Goal: Information Seeking & Learning: Learn about a topic

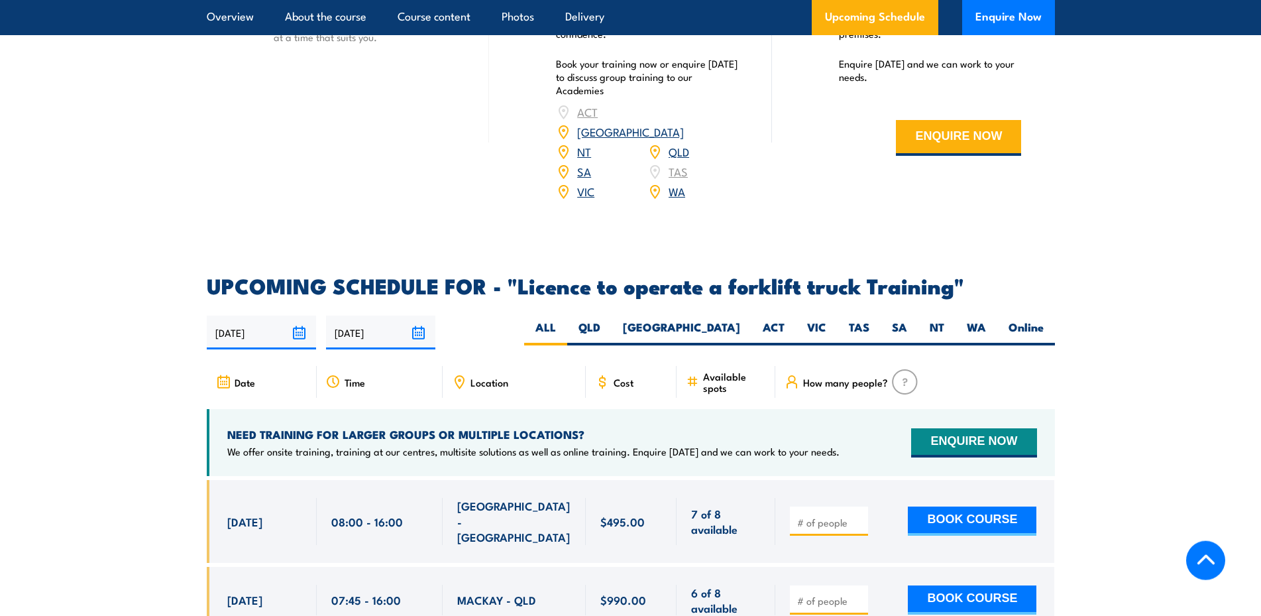
scroll to position [1960, 0]
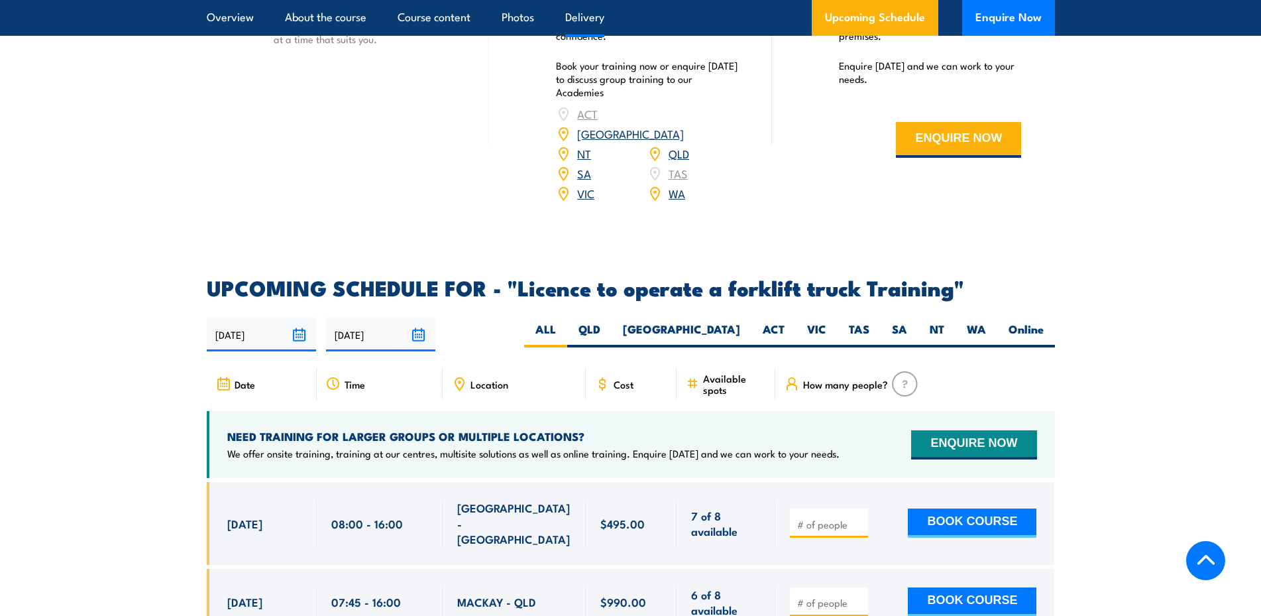
click at [481, 378] on span "Location" at bounding box center [490, 383] width 38 height 11
click at [460, 382] on icon at bounding box center [460, 383] width 2 height 2
click at [501, 378] on span "Location" at bounding box center [490, 383] width 38 height 11
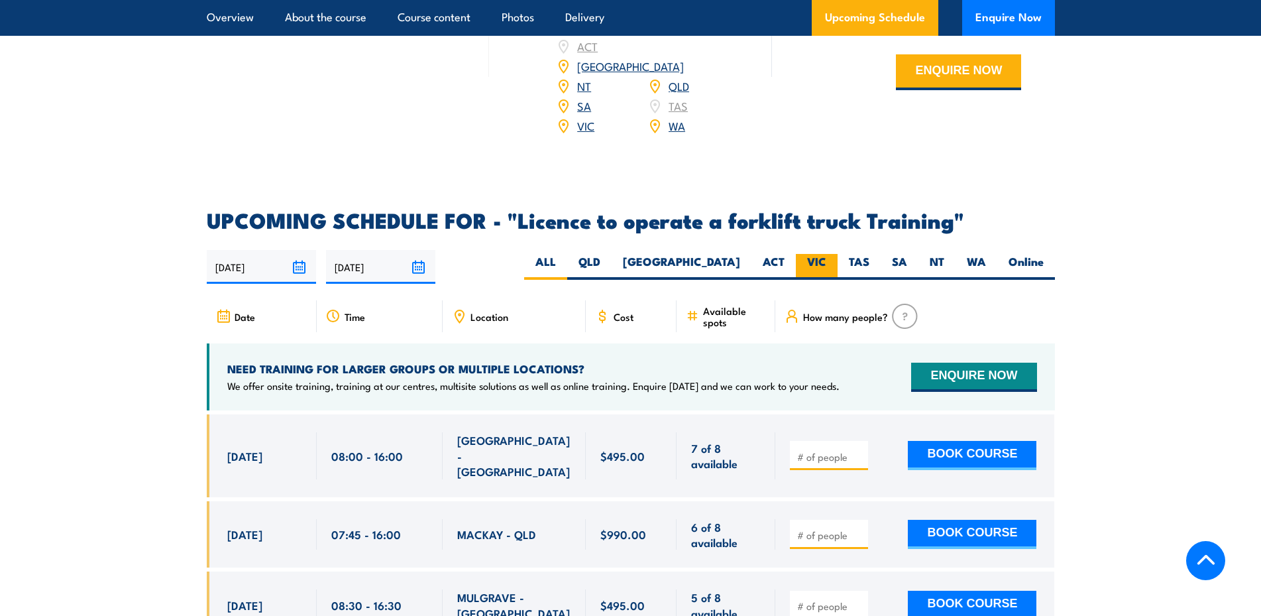
click at [816, 254] on label "VIC" at bounding box center [817, 267] width 42 height 26
click at [826, 254] on input "VIC" at bounding box center [830, 258] width 9 height 9
radio input "true"
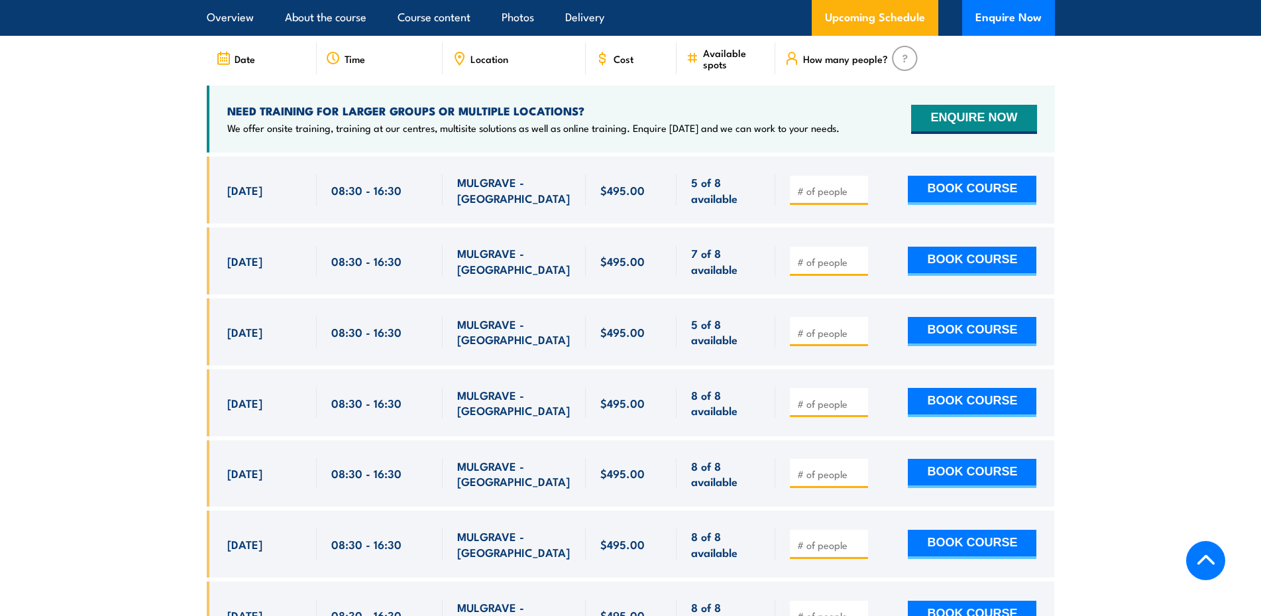
scroll to position [2083, 0]
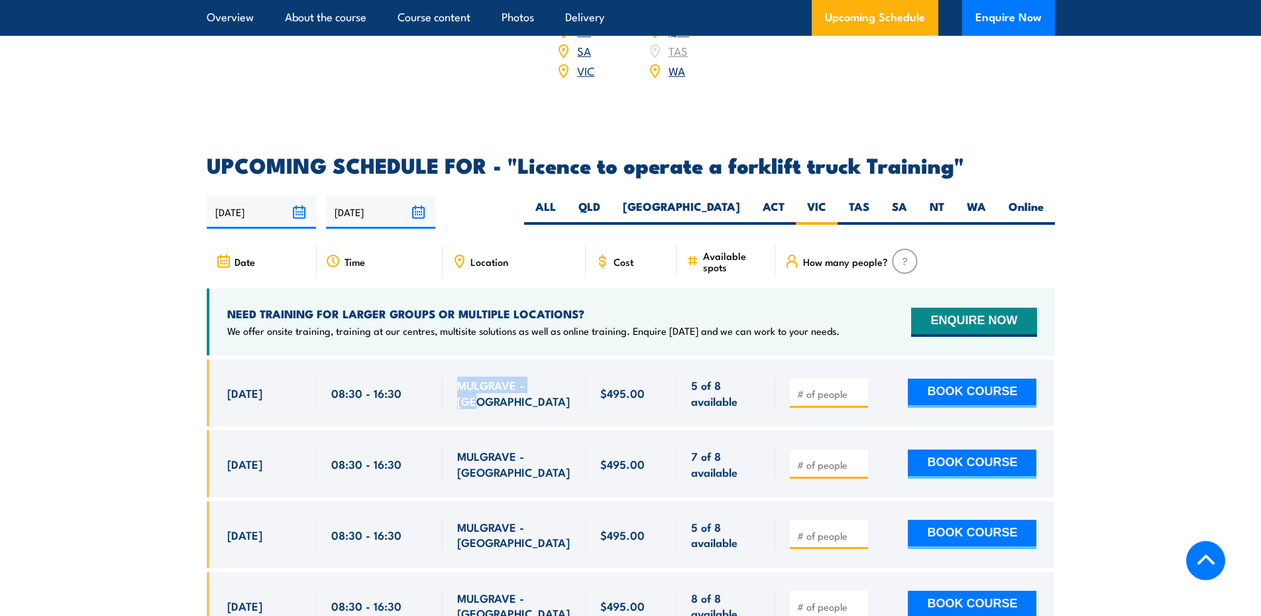
drag, startPoint x: 459, startPoint y: 376, endPoint x: 544, endPoint y: 374, distance: 85.5
click at [544, 377] on span "MULGRAVE - [GEOGRAPHIC_DATA]" at bounding box center [514, 392] width 114 height 31
copy span "MULGRAVE - [GEOGRAPHIC_DATA]"
drag, startPoint x: 601, startPoint y: 374, endPoint x: 649, endPoint y: 372, distance: 47.7
click at [649, 377] on div "$495.00" at bounding box center [631, 392] width 62 height 31
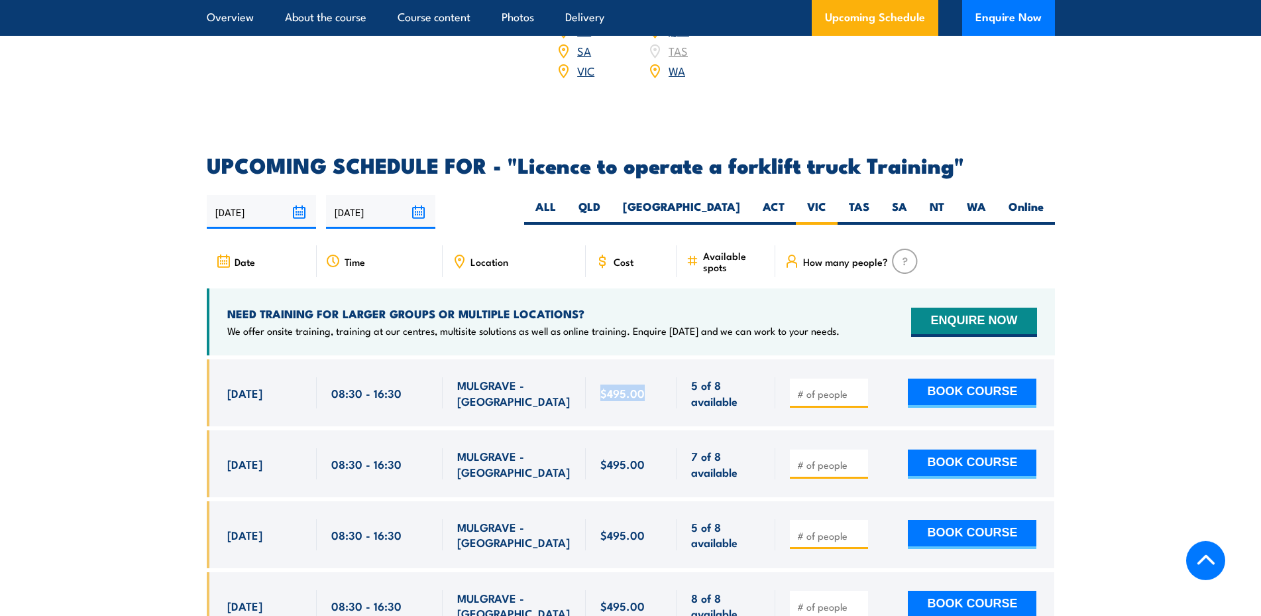
copy span "$495.00"
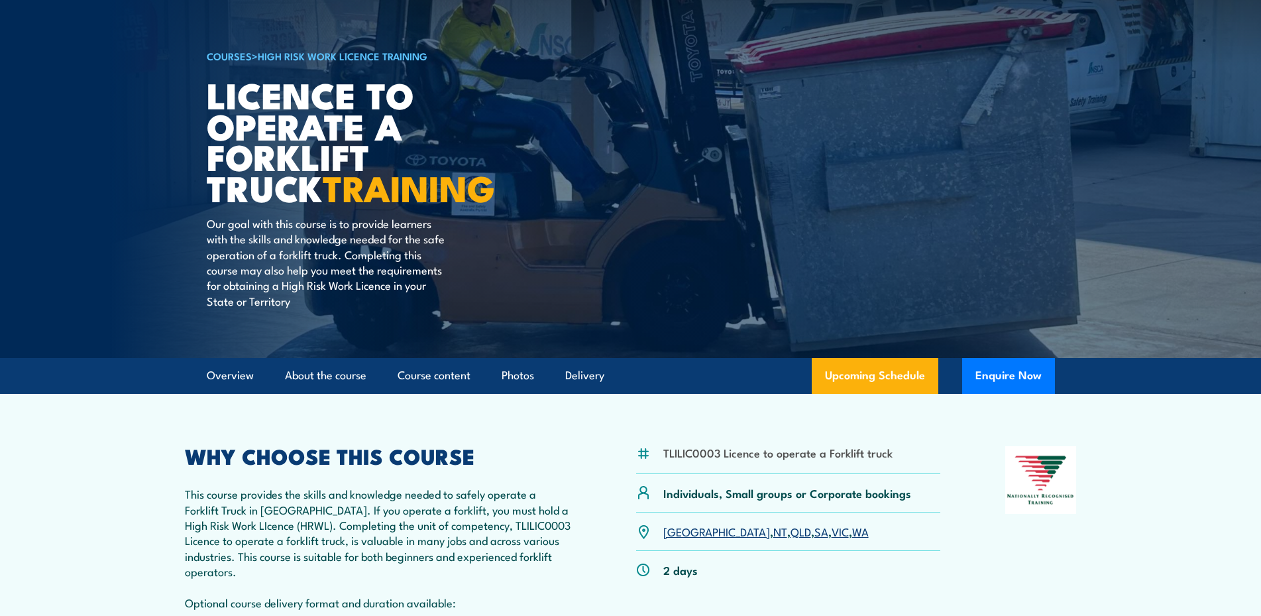
scroll to position [68, 0]
drag, startPoint x: 726, startPoint y: 460, endPoint x: 706, endPoint y: 455, distance: 19.9
click at [726, 459] on li "TLILIC0003 Licence to operate a Forklift truck" at bounding box center [777, 451] width 229 height 15
drag, startPoint x: 665, startPoint y: 455, endPoint x: 890, endPoint y: 443, distance: 225.6
click at [890, 443] on article "TLILIC0003 Licence to operate a Forklift truck Individuals, Small groups or Cor…" at bounding box center [631, 593] width 928 height 401
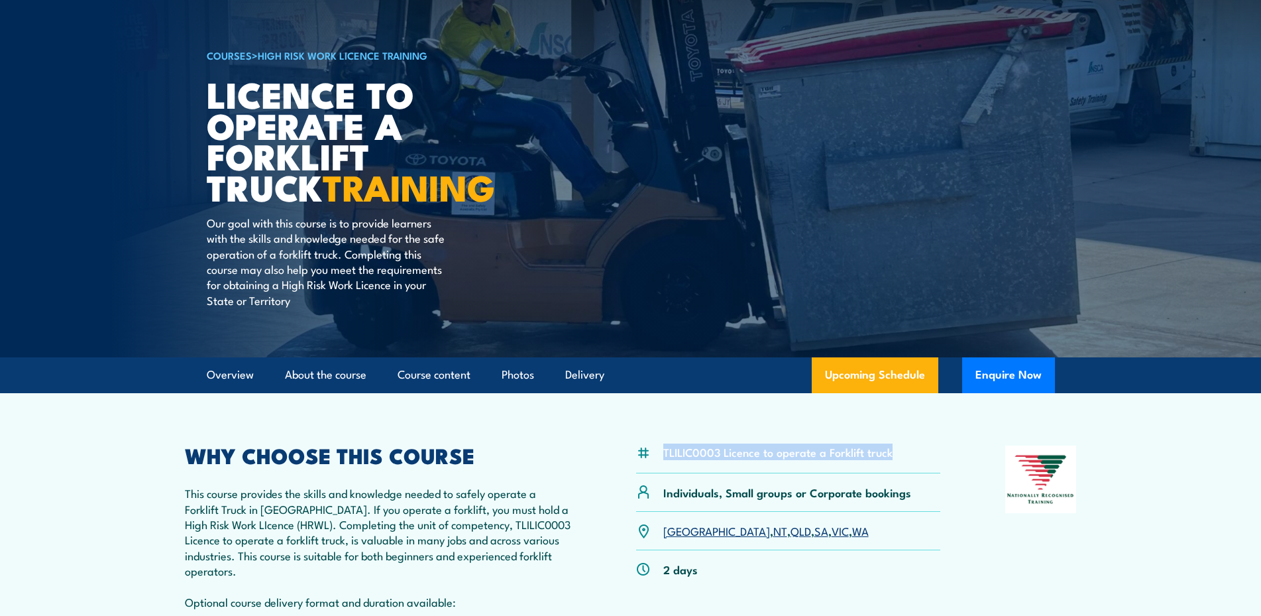
copy li "TLILIC0003 Licence to operate a Forklift truck"
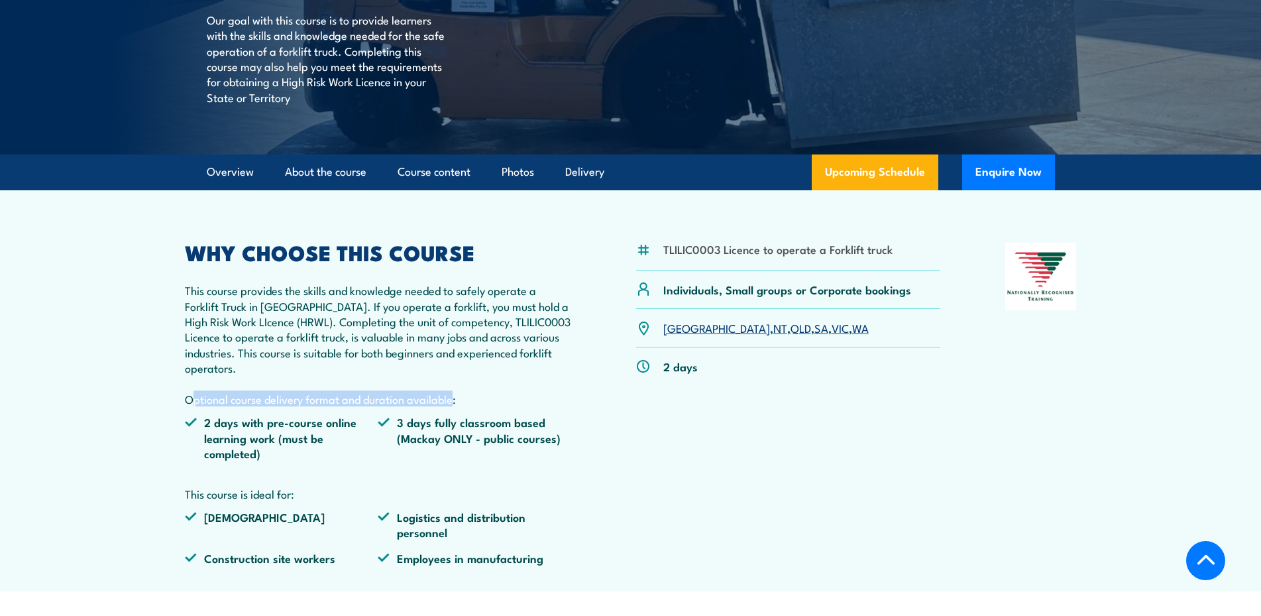
drag, startPoint x: 184, startPoint y: 402, endPoint x: 447, endPoint y: 395, distance: 263.9
click at [447, 395] on article "TLILIC0003 Licence to operate a Forklift truck Individuals, Small groups or Cor…" at bounding box center [631, 390] width 928 height 401
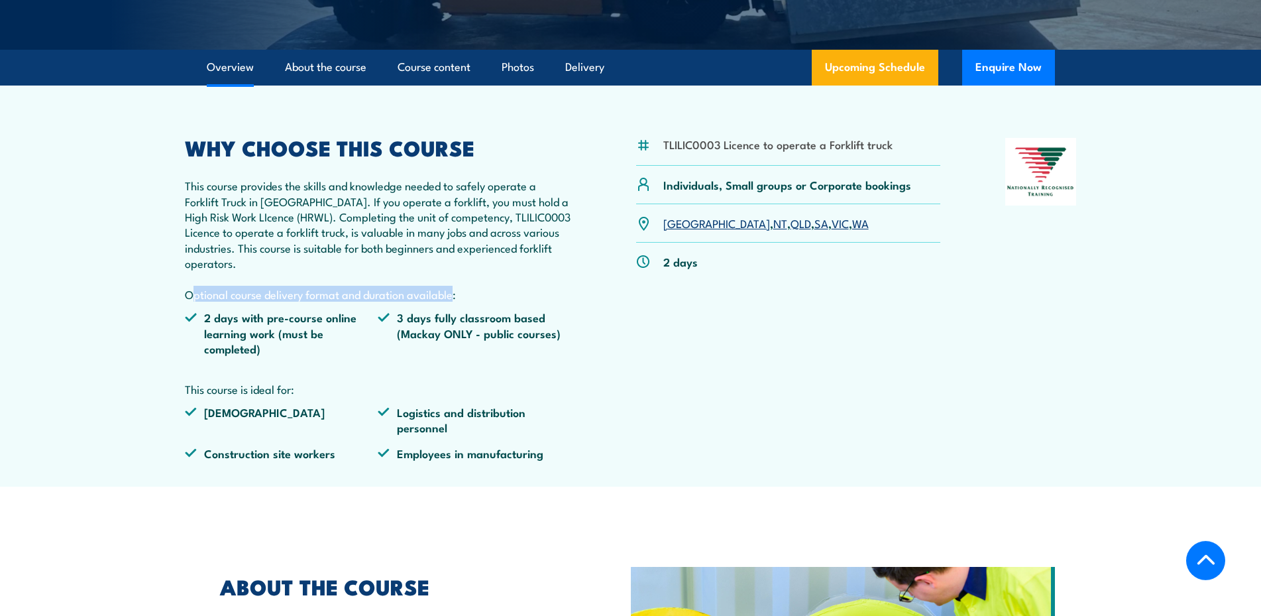
scroll to position [406, 0]
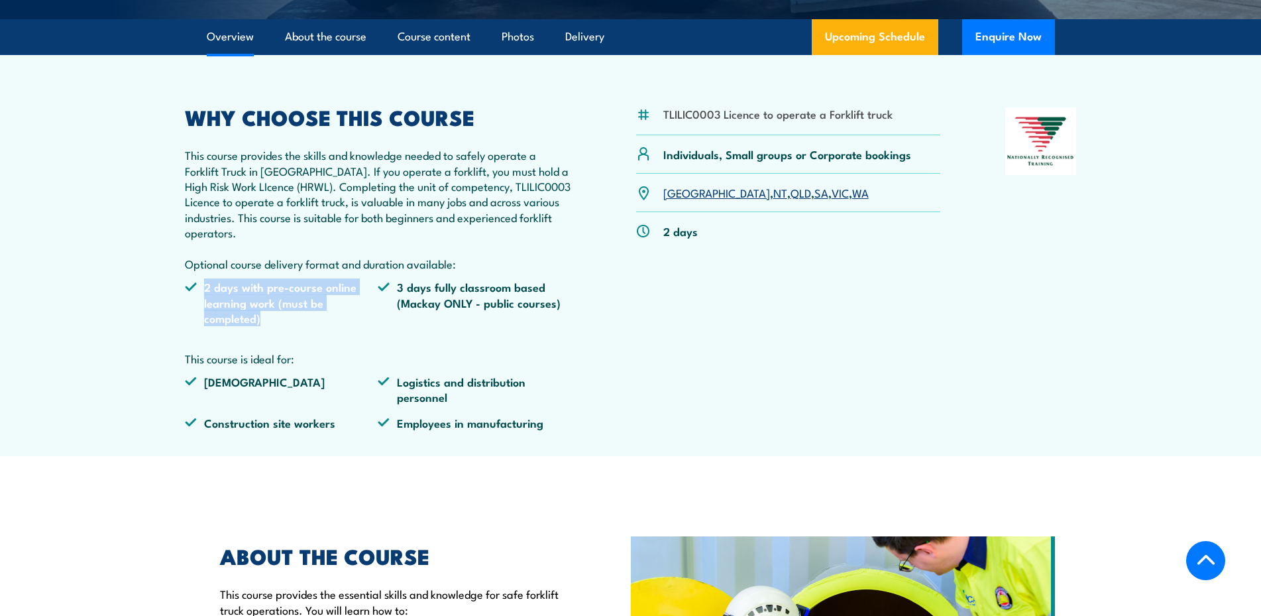
drag, startPoint x: 205, startPoint y: 293, endPoint x: 268, endPoint y: 321, distance: 68.8
click at [268, 321] on li "2 days with pre-course online learning work (must be completed)" at bounding box center [282, 302] width 194 height 46
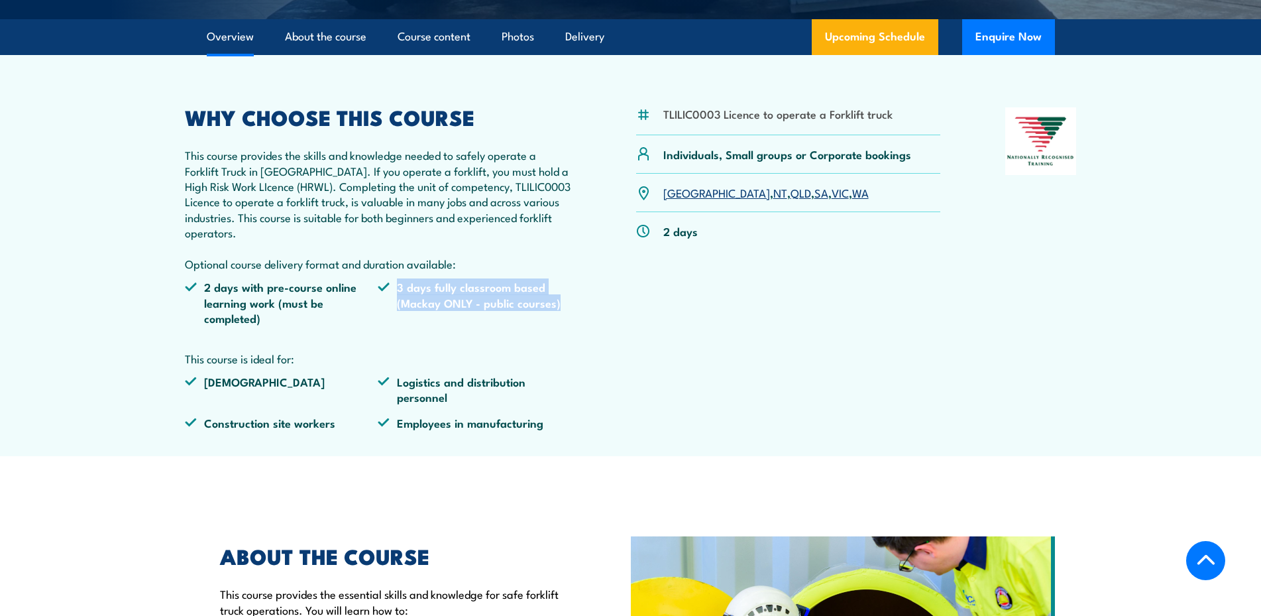
drag, startPoint x: 399, startPoint y: 291, endPoint x: 571, endPoint y: 298, distance: 172.5
click at [571, 298] on li "3 days fully classroom based (Mackay ONLY - public courses)" at bounding box center [475, 302] width 194 height 46
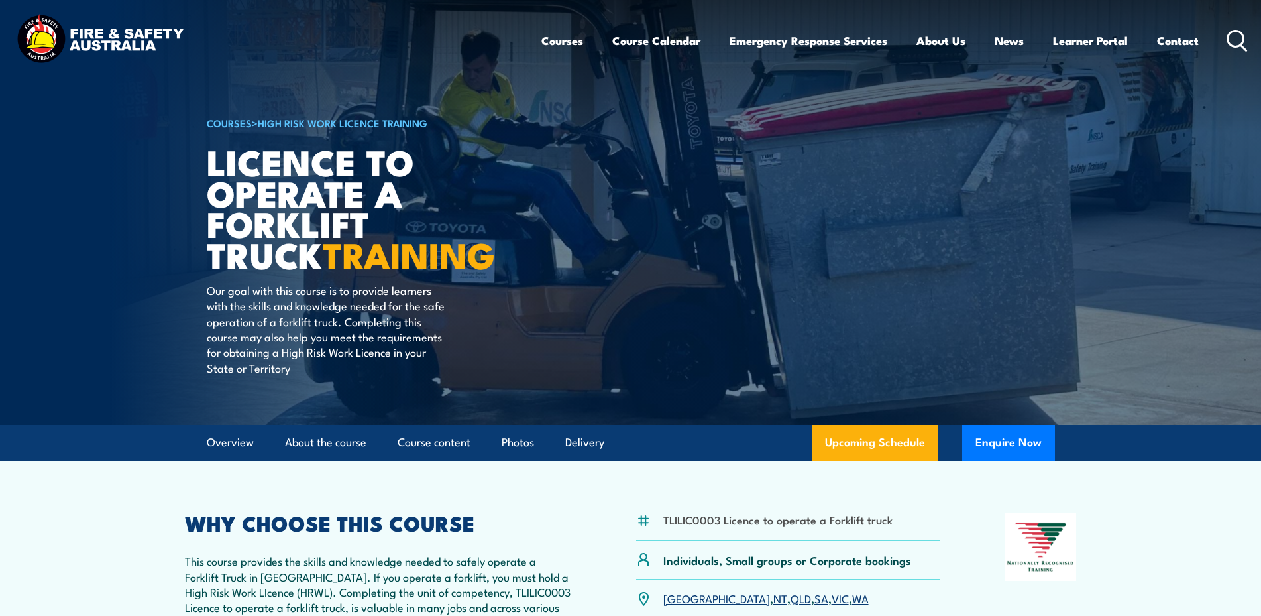
scroll to position [270, 0]
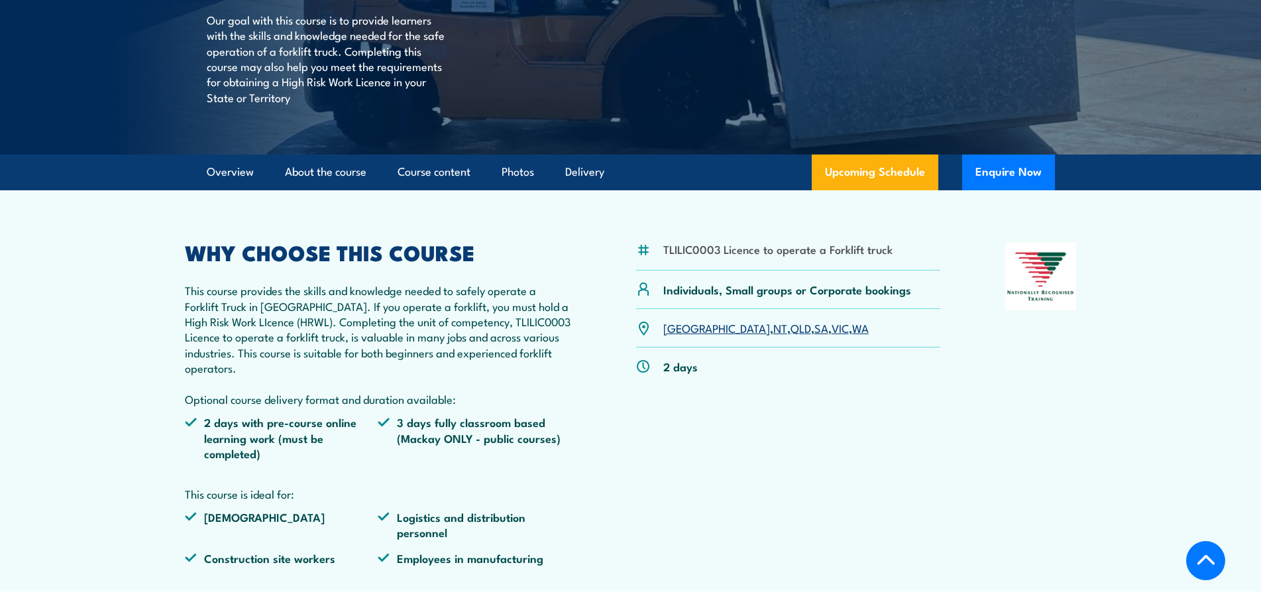
click at [466, 457] on li "3 days fully classroom based (Mackay ONLY - public courses)" at bounding box center [475, 437] width 194 height 46
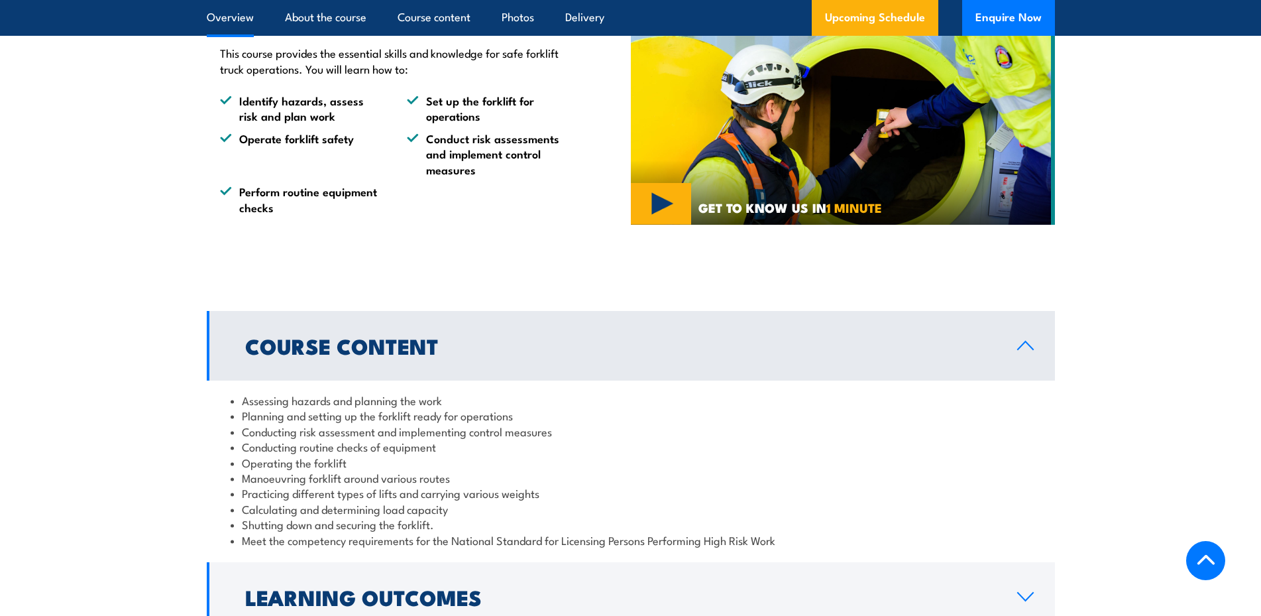
scroll to position [608, 0]
